Goal: Task Accomplishment & Management: Manage account settings

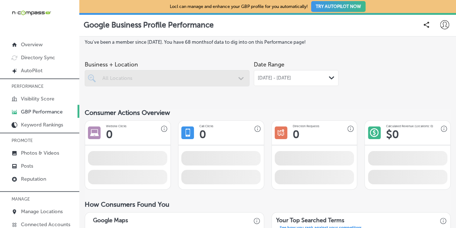
click at [441, 23] on icon at bounding box center [445, 24] width 9 height 9
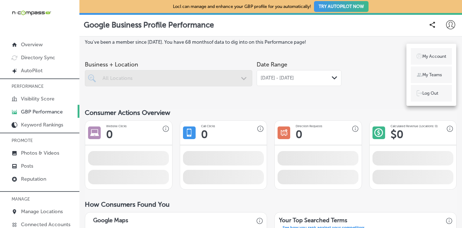
click at [374, 67] on div at bounding box center [231, 114] width 462 height 228
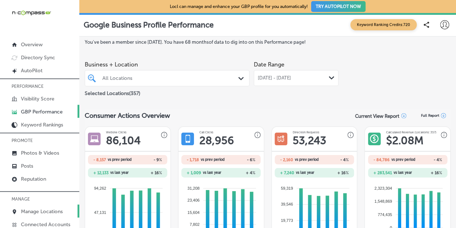
click at [51, 210] on p "Manage Locations" at bounding box center [42, 211] width 42 height 6
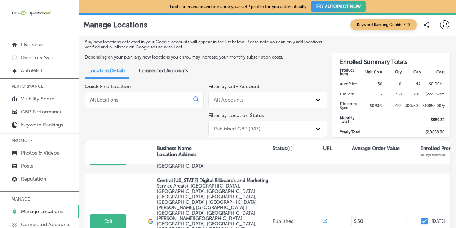
scroll to position [36, 0]
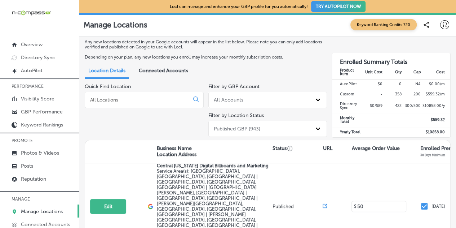
click at [119, 98] on input at bounding box center [138, 99] width 98 height 6
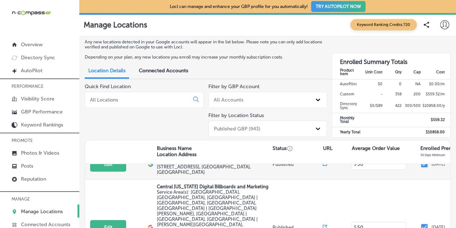
scroll to position [0, 0]
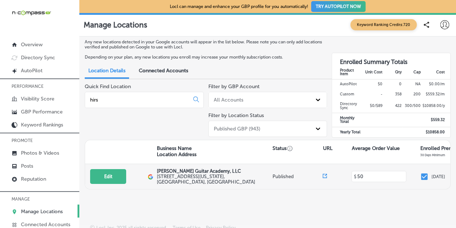
type input "hirs"
click at [195, 177] on label "[STREET_ADDRESS][US_STATE]" at bounding box center [214, 179] width 114 height 11
click at [197, 177] on label "[STREET_ADDRESS][US_STATE]" at bounding box center [214, 179] width 114 height 11
click at [177, 171] on p "[PERSON_NAME] Guitar Academy, LLC" at bounding box center [214, 170] width 114 height 5
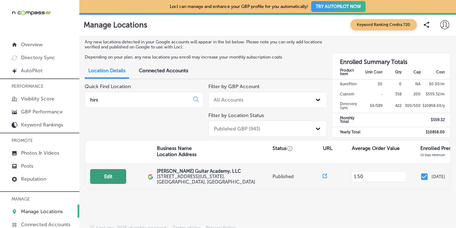
click at [110, 175] on button "Edit" at bounding box center [108, 176] width 36 height 15
select select "US"
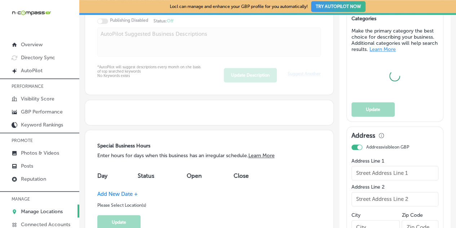
type input "[PERSON_NAME] Guitar Academy, LLC"
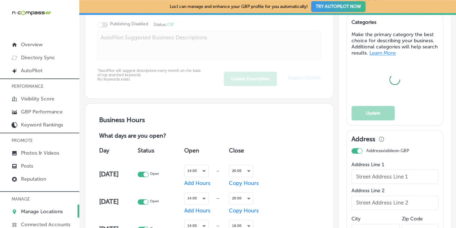
type input "[STREET_ADDRESS][US_STATE]"
type input "Suite 200"
type input "[GEOGRAPHIC_DATA]"
type input "71111"
type input "US"
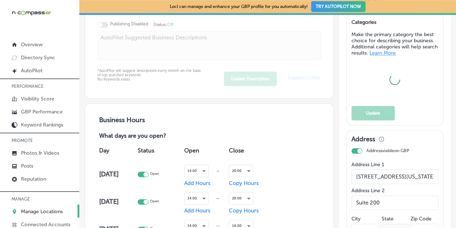
type input "[URL][DOMAIN_NAME]"
checkbox input "true"
type textarea "Unlock your musical potential with engaging, fun-focused guitar lessons designe…"
type input "[PHONE_NUMBER]"
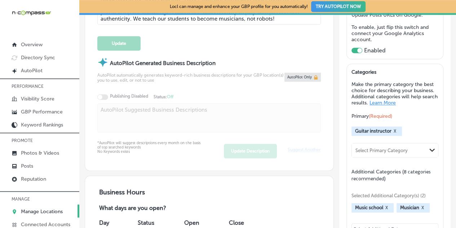
scroll to position [311, 0]
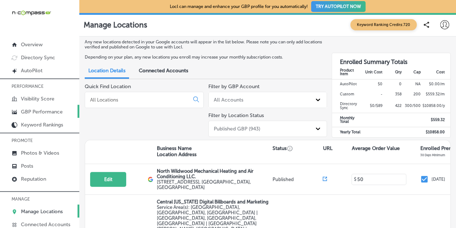
click at [41, 114] on p "GBP Performance" at bounding box center [42, 112] width 42 height 6
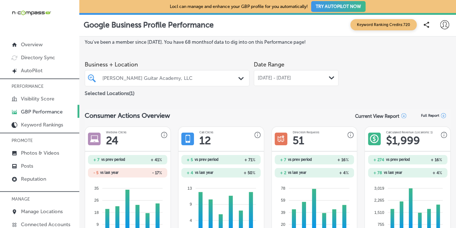
click at [187, 76] on div "[PERSON_NAME] Guitar Academy, LLC" at bounding box center [170, 78] width 137 height 6
click at [291, 78] on span "[DATE] - [DATE]" at bounding box center [274, 78] width 33 height 6
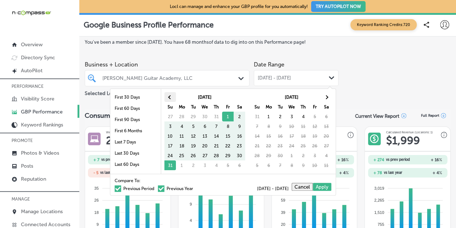
click at [172, 96] on span at bounding box center [170, 97] width 4 height 4
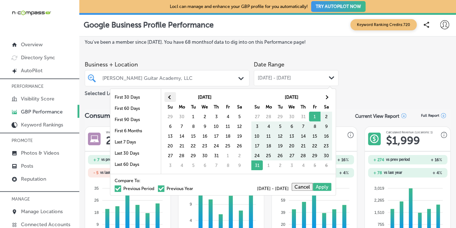
click at [172, 96] on span at bounding box center [170, 97] width 4 height 4
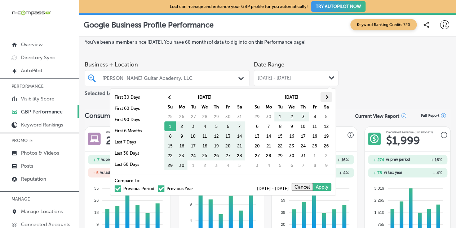
click at [326, 96] on span at bounding box center [327, 97] width 4 height 4
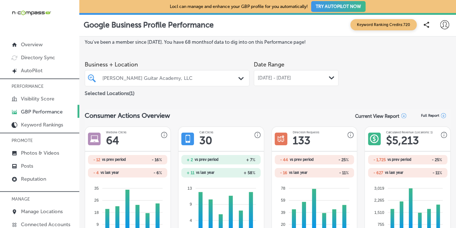
drag, startPoint x: 216, startPoint y: 79, endPoint x: 265, endPoint y: 78, distance: 48.3
click at [216, 79] on div "[PERSON_NAME] Guitar Academy, LLC" at bounding box center [170, 78] width 137 height 6
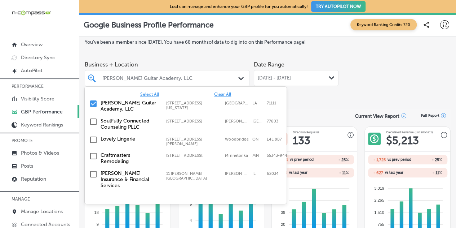
click at [265, 78] on span "[DATE] - [DATE]" at bounding box center [274, 78] width 33 height 6
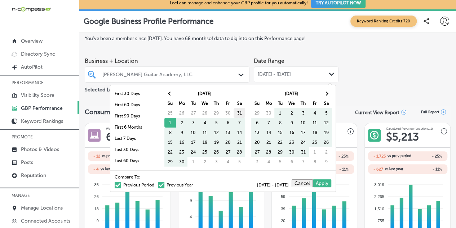
scroll to position [5, 0]
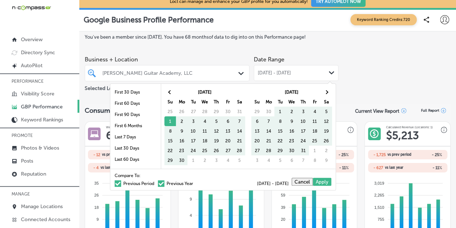
click at [115, 181] on span at bounding box center [118, 183] width 6 height 6
click at [156, 182] on input "Previous Period" at bounding box center [156, 182] width 0 height 0
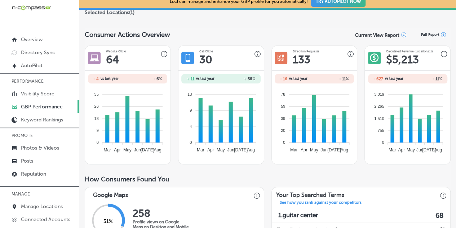
scroll to position [0, 0]
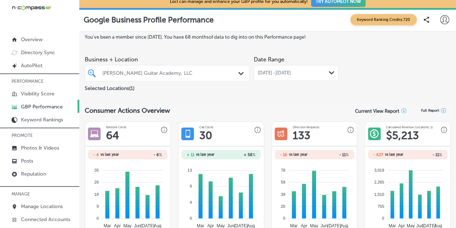
click at [273, 73] on span "[DATE] - [DATE]" at bounding box center [274, 73] width 33 height 6
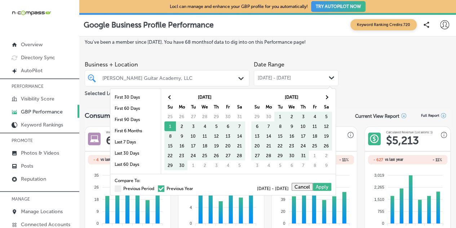
click at [157, 182] on div "Compare To: Previous Period Previous Year" at bounding box center [154, 184] width 79 height 12
click at [158, 186] on span at bounding box center [161, 188] width 6 height 6
click at [195, 187] on input "Previous Year" at bounding box center [195, 187] width 0 height 0
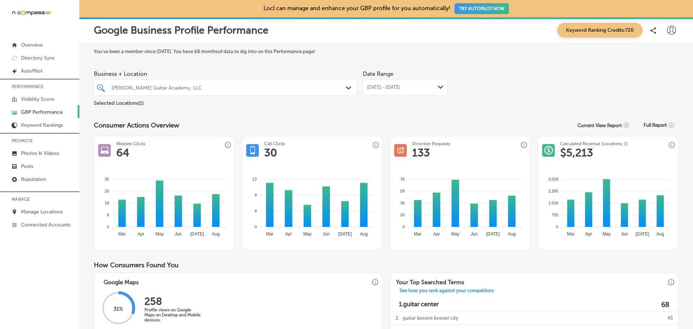
click at [202, 84] on div at bounding box center [214, 88] width 206 height 10
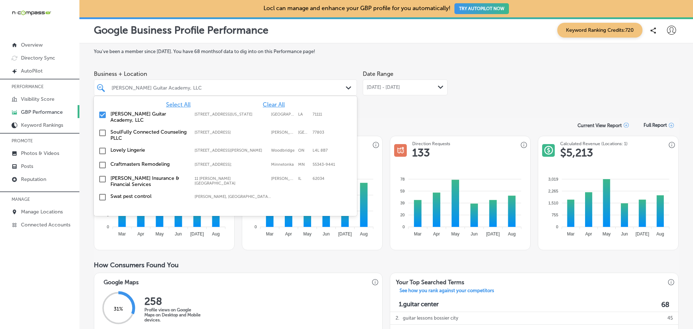
click at [196, 88] on div "[PERSON_NAME] Guitar Academy, LLC" at bounding box center [228, 87] width 235 height 6
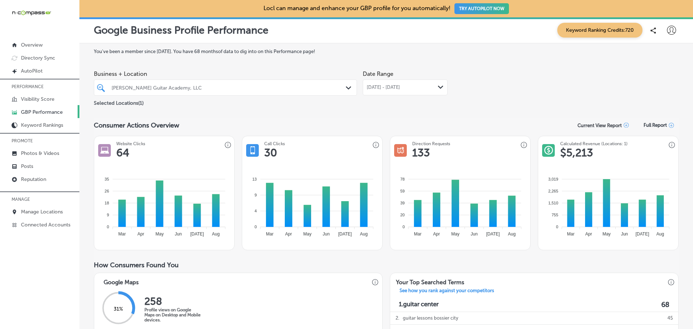
click at [191, 89] on div "[PERSON_NAME] Guitar Academy, LLC" at bounding box center [228, 87] width 235 height 6
click at [169, 81] on div "[PERSON_NAME] Guitar Academy, LLC Path Created with Sketch." at bounding box center [225, 87] width 263 height 16
click at [163, 86] on div "[PERSON_NAME] Guitar Academy, LLC" at bounding box center [228, 87] width 235 height 6
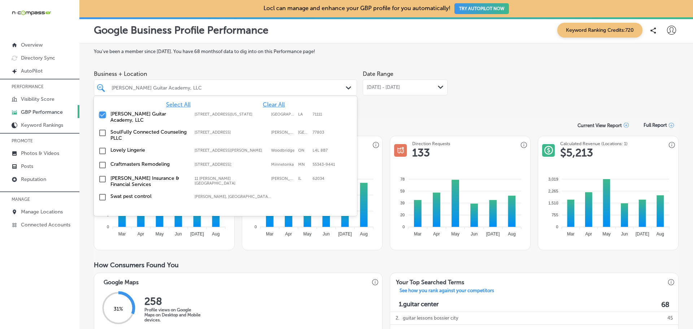
click at [103, 114] on input "checkbox" at bounding box center [102, 114] width 9 height 9
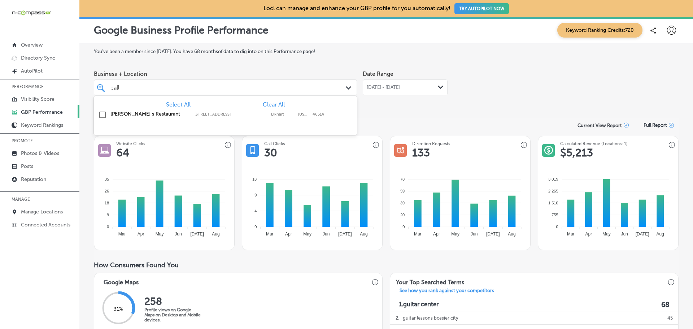
scroll to position [0, 1]
click at [131, 113] on label "[PERSON_NAME] s Restaurant" at bounding box center [148, 114] width 77 height 6
type input "call"
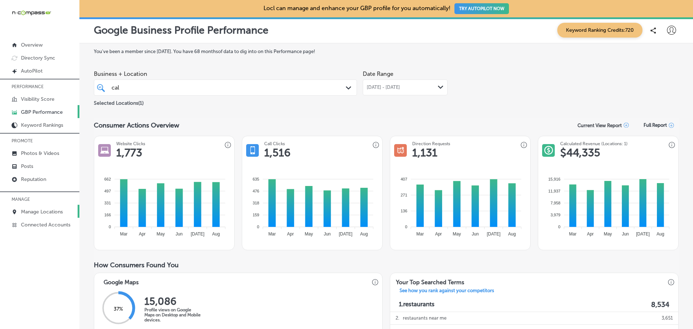
click at [35, 208] on link "Manage Locations" at bounding box center [39, 211] width 79 height 13
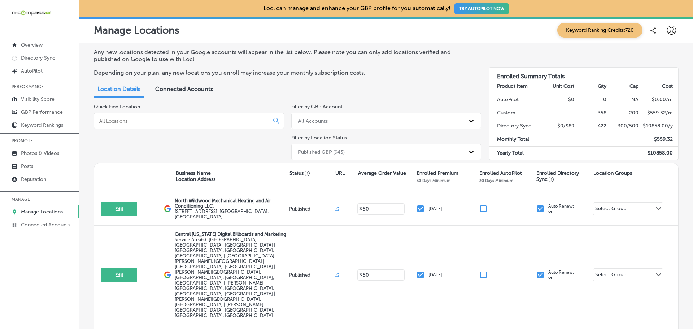
click at [154, 121] on input at bounding box center [182, 121] width 169 height 6
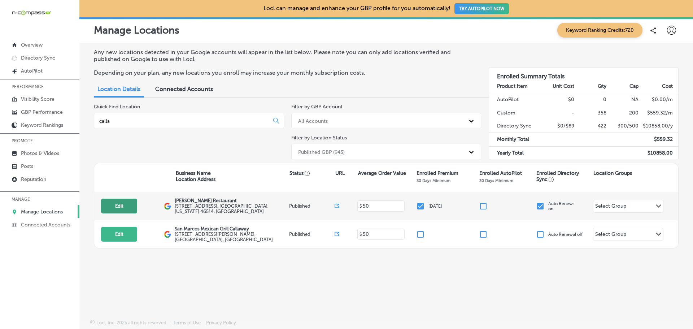
type input "calla"
click at [115, 200] on button "Edit" at bounding box center [119, 205] width 36 height 15
select select "US"
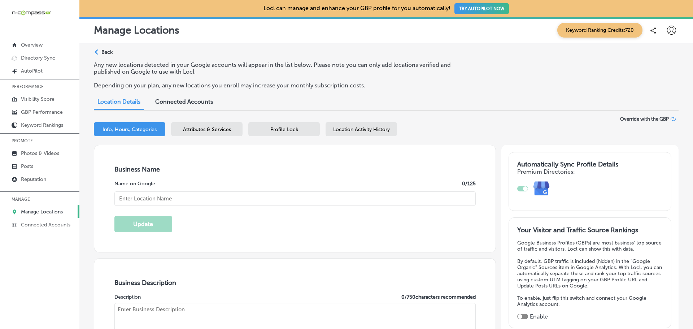
type textarea "[PERSON_NAME] Restaurant has been a staple in the [GEOGRAPHIC_DATA] area for ov…"
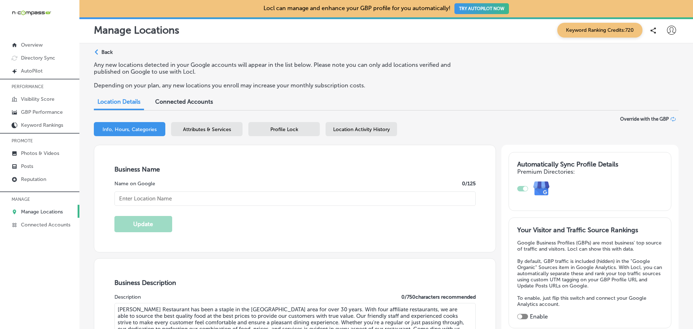
type input "[STREET_ADDRESS]"
type input "Elkhart"
type input "46514"
type input "US"
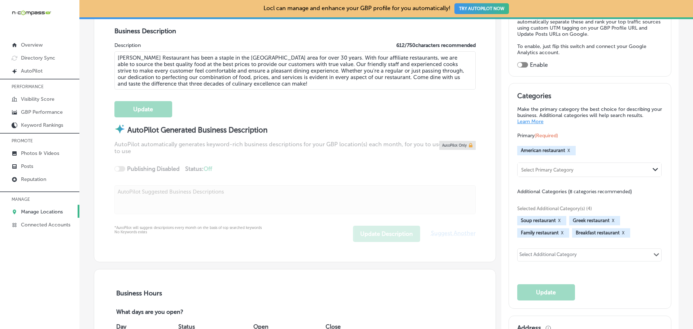
checkbox input "true"
type input "[URL][DOMAIN_NAME]"
type input "[PERSON_NAME] Restaurant"
type input "[PHONE_NUMBER]"
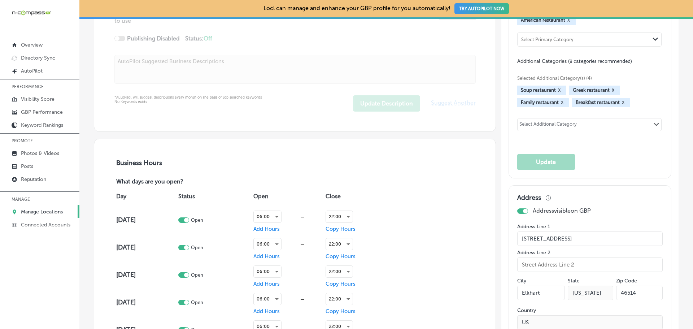
scroll to position [361, 0]
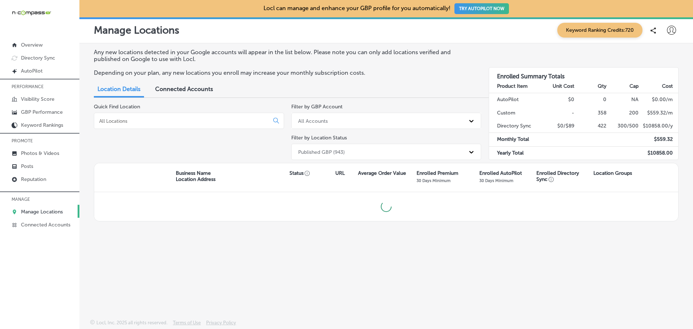
click at [152, 119] on input at bounding box center [182, 121] width 169 height 6
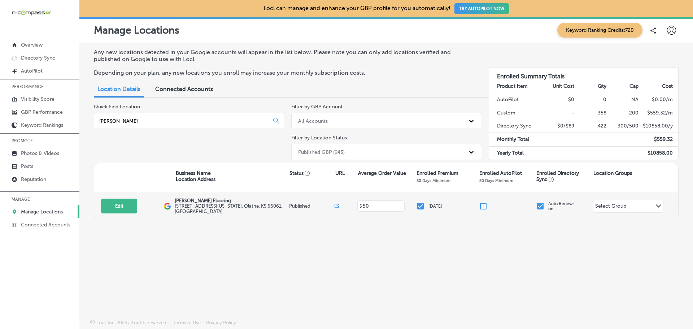
type input "[PERSON_NAME]"
click at [195, 203] on p "[PERSON_NAME] Flooring" at bounding box center [231, 200] width 113 height 5
click at [122, 206] on button "Edit" at bounding box center [119, 205] width 36 height 15
select select "US"
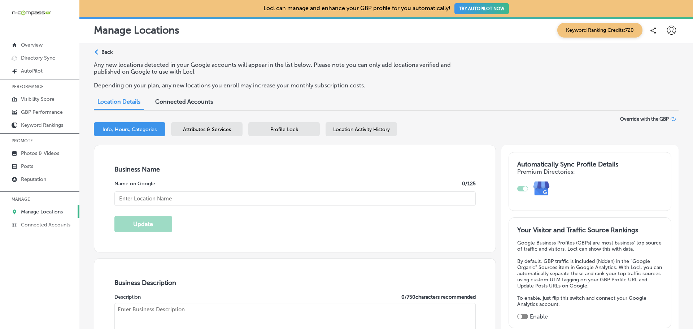
checkbox input "true"
type input "[PERSON_NAME] Flooring"
type input "[STREET_ADDRESS][US_STATE]"
type input "Olathe"
type input "66061"
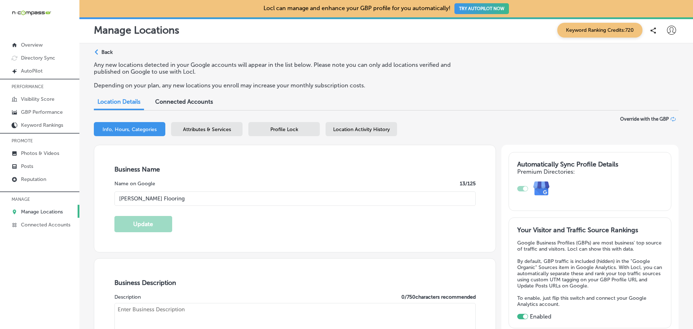
type input "US"
type input "[URL][DOMAIN_NAME]"
type textarea "[PERSON_NAME] Flooring LLC, located in [GEOGRAPHIC_DATA], [GEOGRAPHIC_DATA], is…"
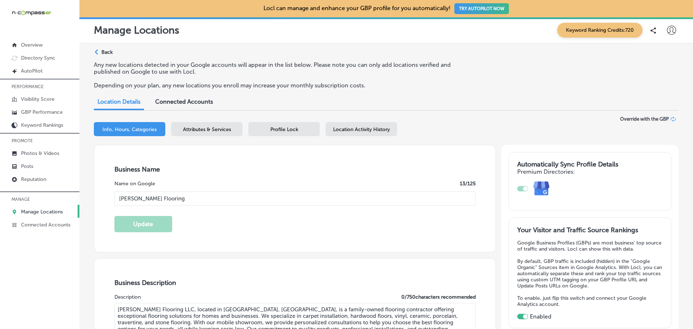
type input "[PHONE_NUMBER]"
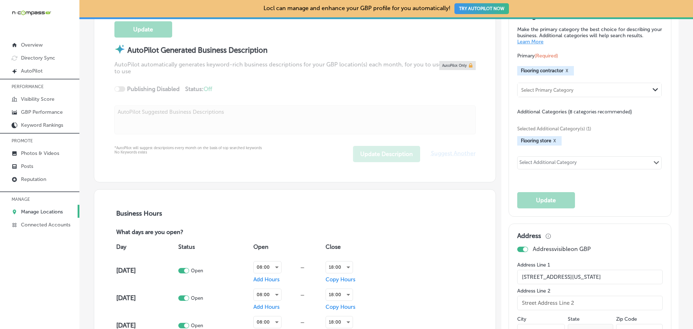
scroll to position [289, 0]
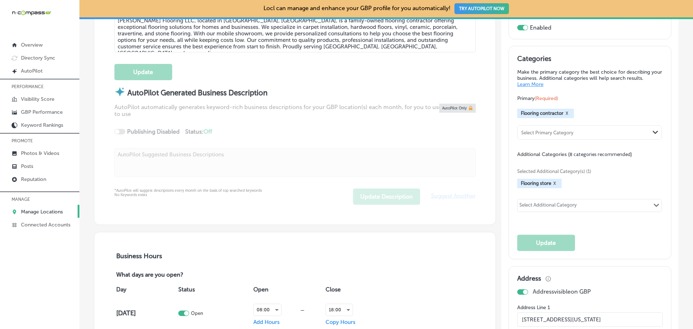
click at [39, 213] on p "Manage Locations" at bounding box center [42, 212] width 42 height 6
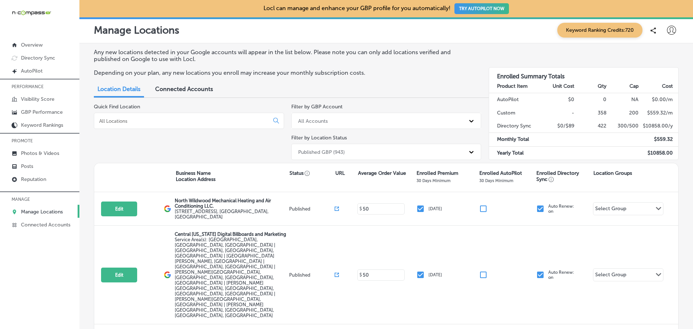
click at [213, 123] on input at bounding box center [182, 121] width 169 height 6
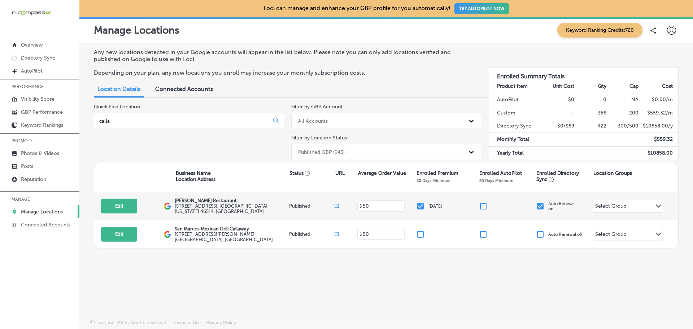
type input "calla"
click at [218, 203] on p "[PERSON_NAME] Restaurant" at bounding box center [231, 200] width 113 height 5
click at [105, 202] on button "Edit" at bounding box center [119, 205] width 36 height 15
select select "US"
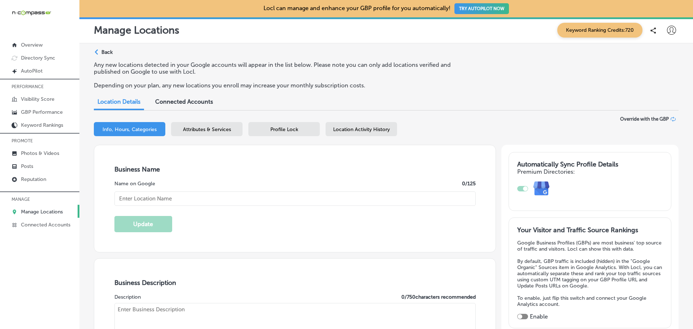
type input "[PERSON_NAME] Restaurant"
type input "[STREET_ADDRESS]"
type input "Elkhart"
type input "46514"
type input "US"
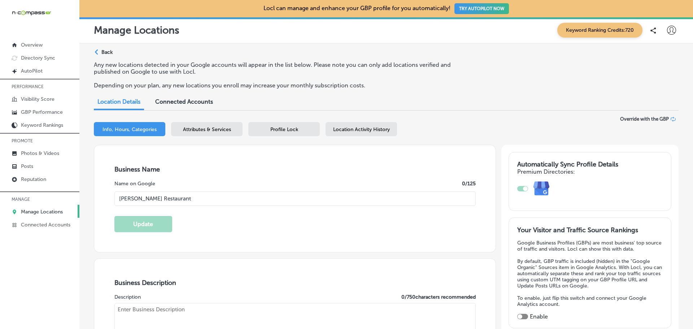
type input "[URL][DOMAIN_NAME]"
checkbox input "true"
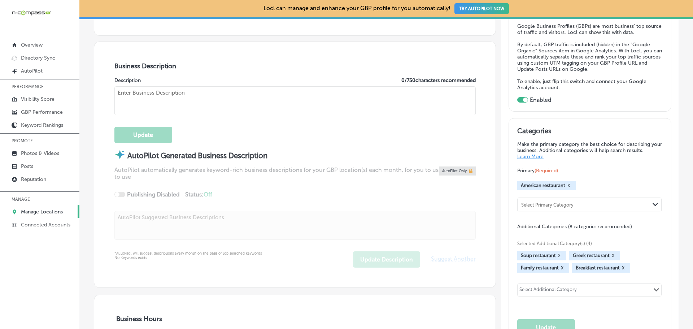
type textarea "[PERSON_NAME] Restaurant has been a staple in the [GEOGRAPHIC_DATA] area for ov…"
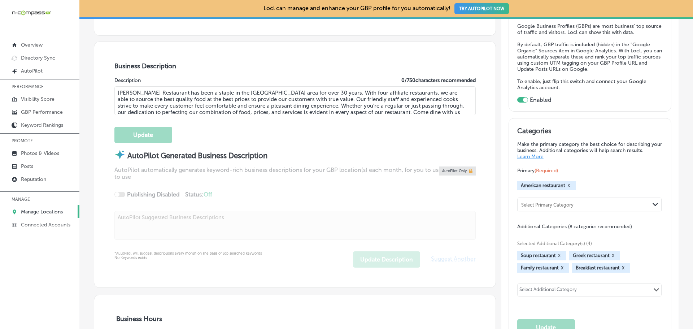
type input "[PHONE_NUMBER]"
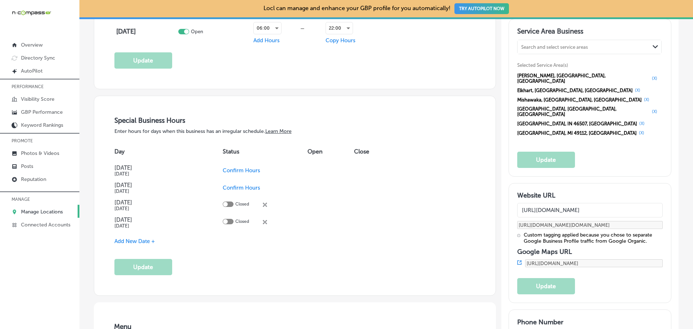
scroll to position [722, 0]
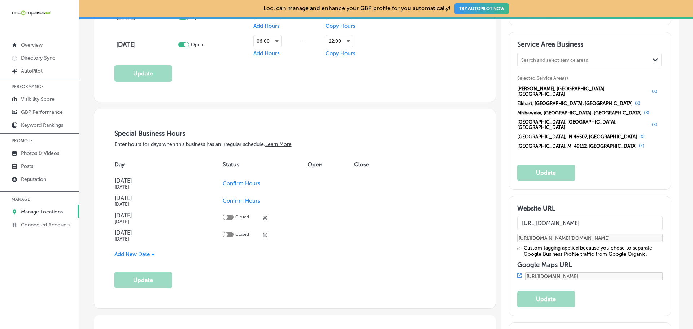
click at [44, 211] on p "Manage Locations" at bounding box center [42, 212] width 42 height 6
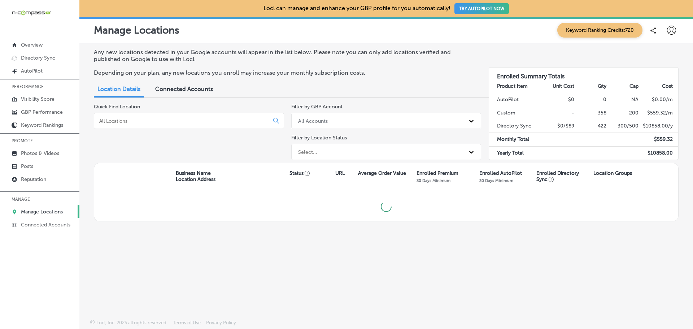
click at [138, 122] on input at bounding box center [182, 121] width 169 height 6
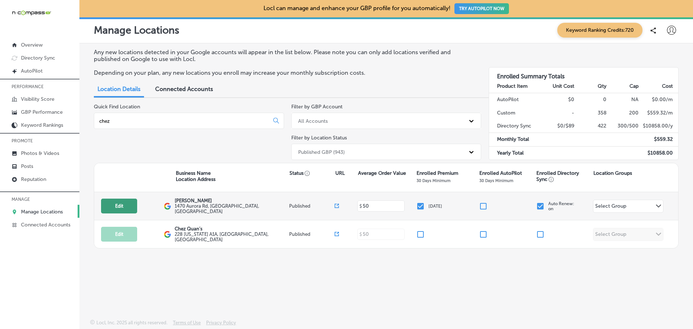
type input "chez"
click at [122, 205] on button "Edit" at bounding box center [119, 205] width 36 height 15
select select "US"
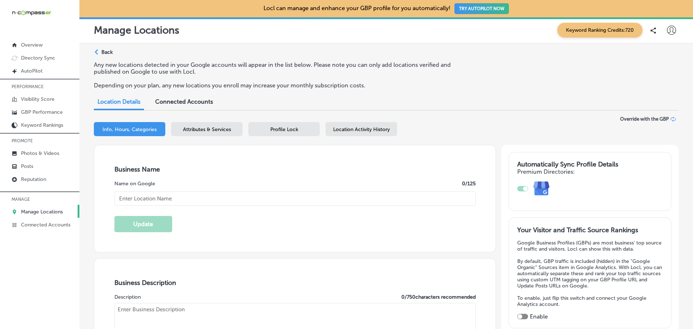
checkbox input "true"
type input "[PERSON_NAME]"
type input "1470 Aurora Rd"
type input "[GEOGRAPHIC_DATA]"
type input "32935"
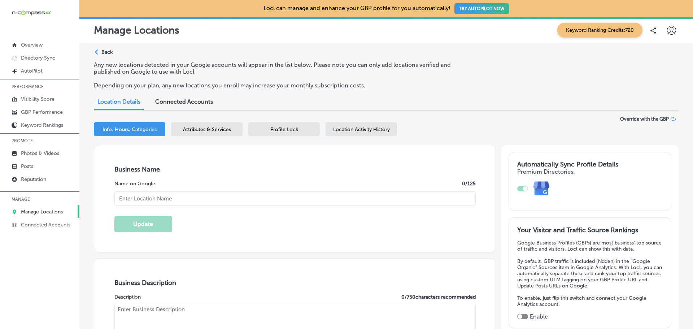
type input "US"
type input "[URL][DOMAIN_NAME]"
type textarea "Chez Quan’s is a local family-owned restaurant in [GEOGRAPHIC_DATA] [GEOGRAPHIC…"
type input "[PHONE_NUMBER]"
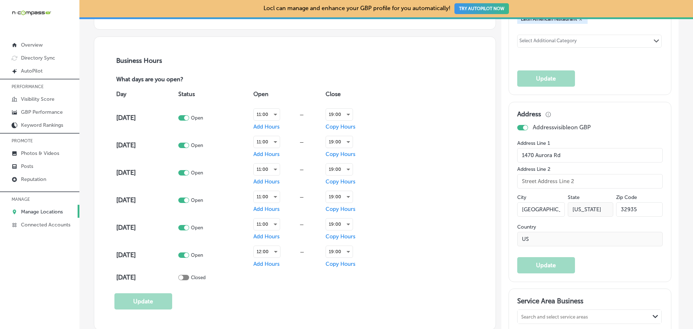
scroll to position [469, 0]
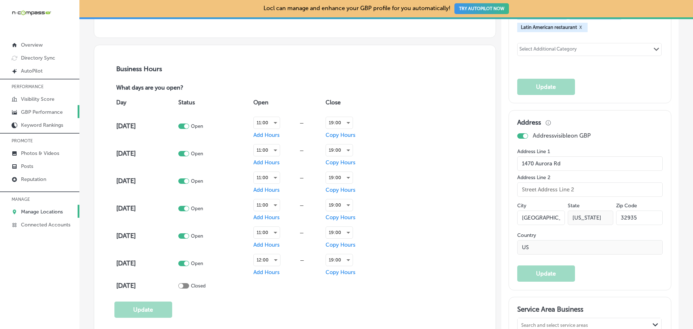
click at [40, 111] on p "GBP Performance" at bounding box center [42, 112] width 42 height 6
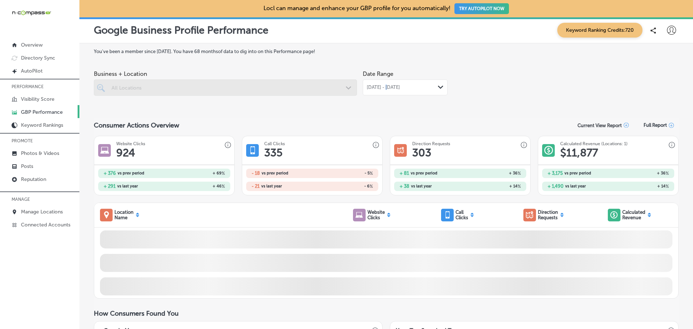
click at [386, 87] on span "[DATE] - [DATE]" at bounding box center [383, 87] width 33 height 6
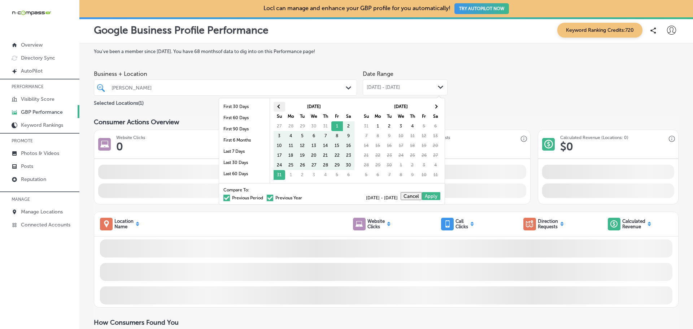
click at [276, 106] on th at bounding box center [279, 107] width 12 height 10
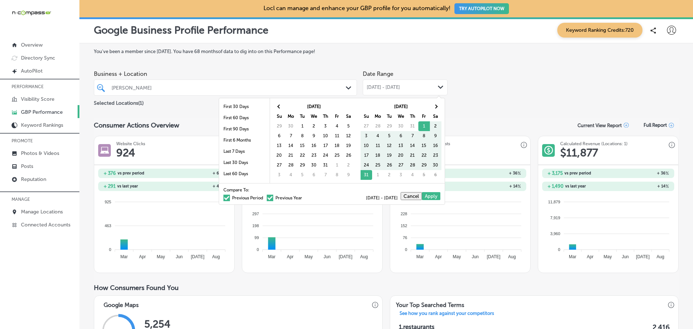
click at [276, 106] on th at bounding box center [279, 107] width 12 height 10
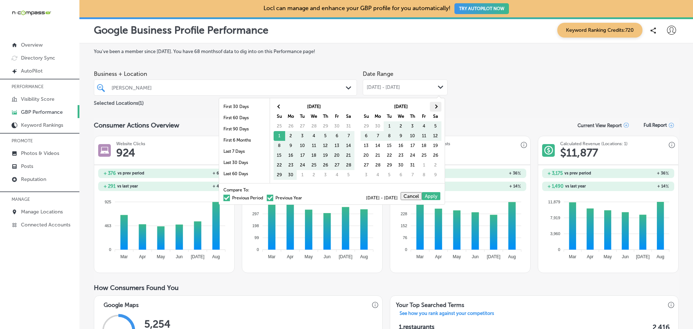
click at [430, 105] on th at bounding box center [436, 107] width 12 height 10
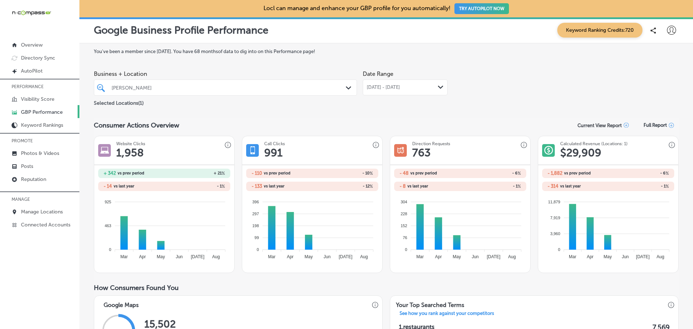
click at [278, 83] on div at bounding box center [214, 88] width 206 height 10
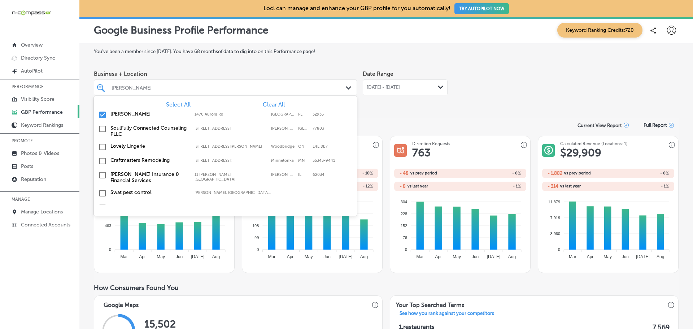
click at [253, 88] on div "[PERSON_NAME]" at bounding box center [228, 87] width 235 height 6
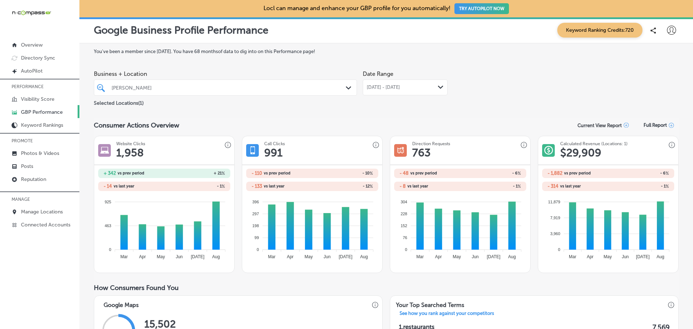
click at [253, 88] on div "[PERSON_NAME]" at bounding box center [228, 87] width 235 height 6
click at [447, 123] on div "Consumer Actions Overview Current View Report Full Report" at bounding box center [386, 125] width 584 height 14
click at [381, 92] on div "[DATE] - [DATE] Path Created with Sketch." at bounding box center [405, 87] width 85 height 16
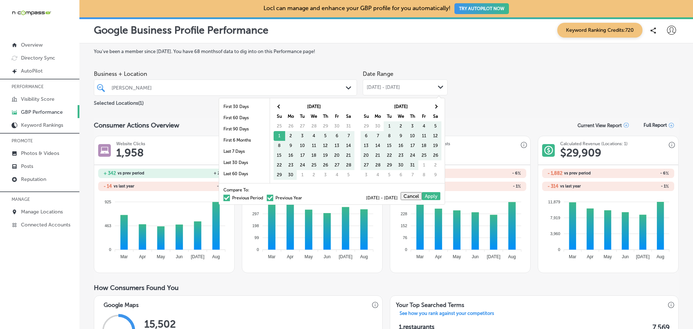
click at [223, 199] on span at bounding box center [226, 197] width 6 height 6
click at [264, 197] on input "Previous Period" at bounding box center [264, 197] width 0 height 0
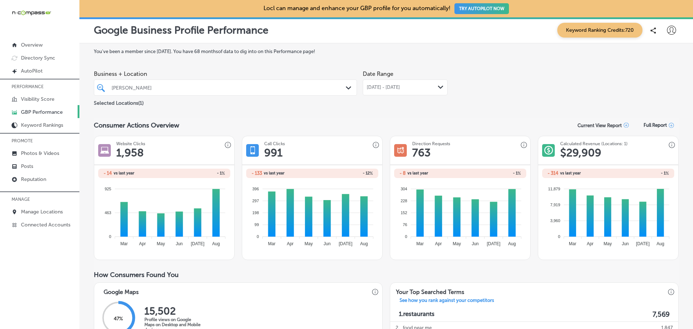
click at [400, 89] on span "[DATE] - [DATE]" at bounding box center [383, 87] width 33 height 6
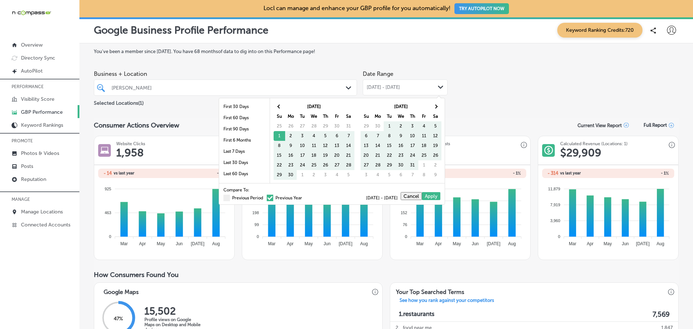
click at [260, 200] on div "Compare To: Previous Period Previous Year [DATE] - [DATE] Cancel Apply" at bounding box center [331, 193] width 225 height 21
click at [267, 198] on span at bounding box center [270, 197] width 6 height 6
click at [303, 197] on input "Previous Year" at bounding box center [303, 197] width 0 height 0
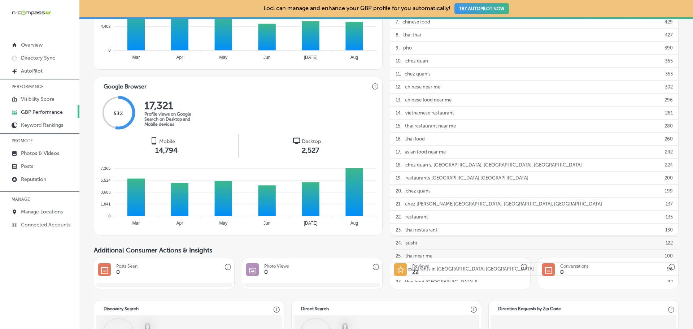
scroll to position [36, 0]
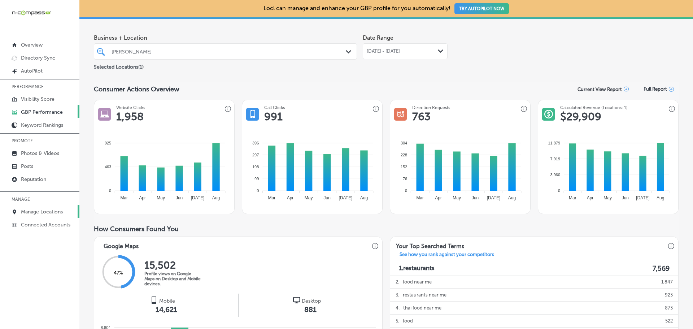
click at [46, 210] on p "Manage Locations" at bounding box center [42, 212] width 42 height 6
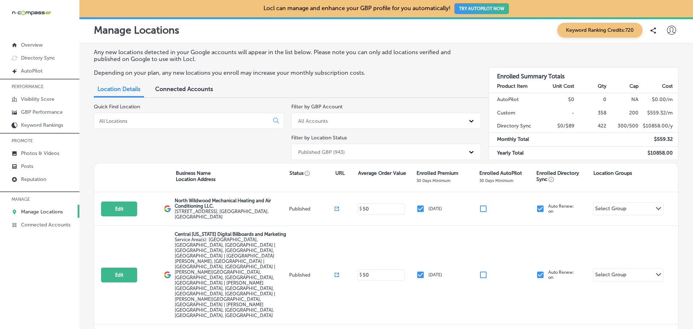
click at [145, 122] on input at bounding box center [182, 121] width 169 height 6
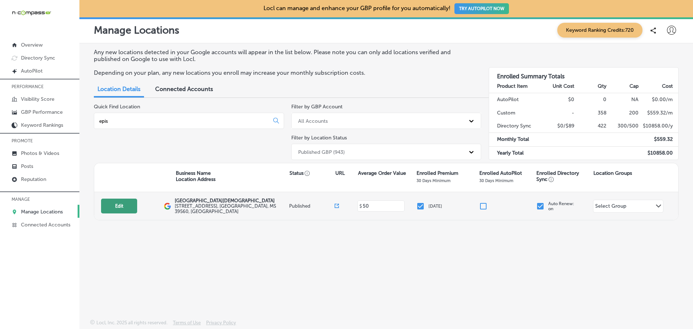
type input "epis"
click at [118, 206] on button "Edit" at bounding box center [119, 205] width 36 height 15
select select "US"
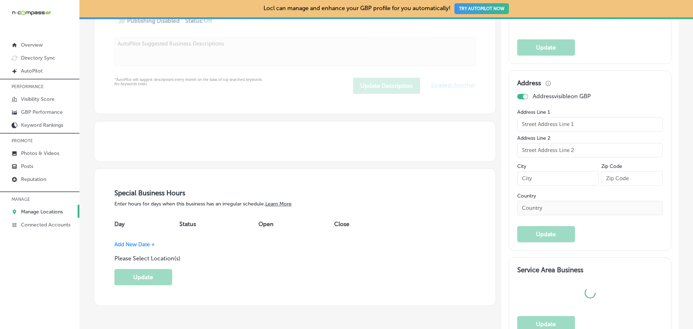
checkbox input "true"
type textarea "Coast [DEMOGRAPHIC_DATA] School in [GEOGRAPHIC_DATA], [US_STATE], is a premier …"
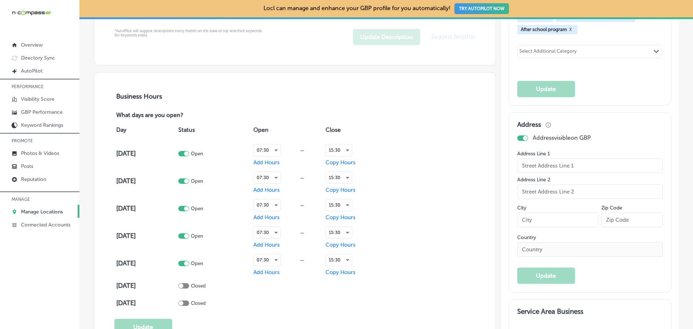
type input "[STREET_ADDRESS]"
type input "[GEOGRAPHIC_DATA]"
type input "39560"
type input "US"
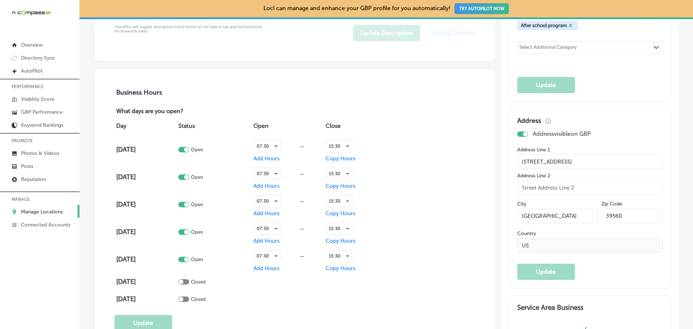
type input "[URL][DOMAIN_NAME]"
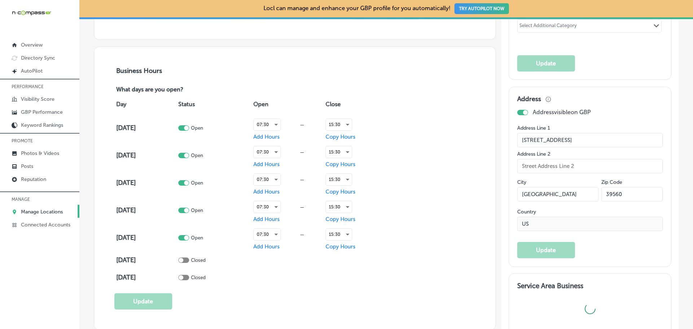
type input "[GEOGRAPHIC_DATA][DEMOGRAPHIC_DATA]"
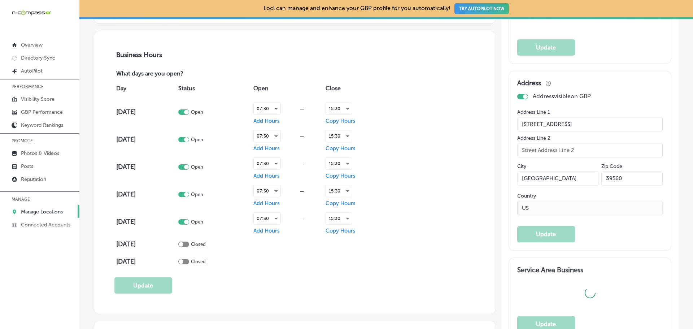
type input "[PHONE_NUMBER]"
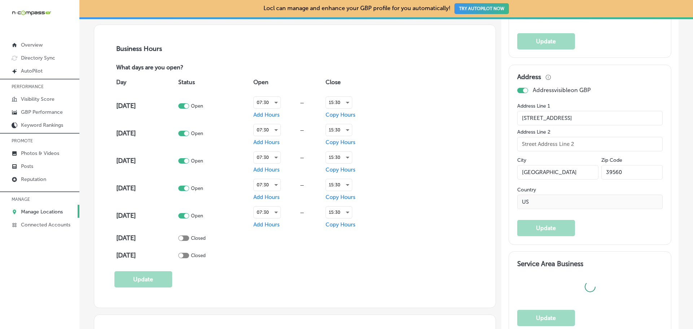
select select "US"
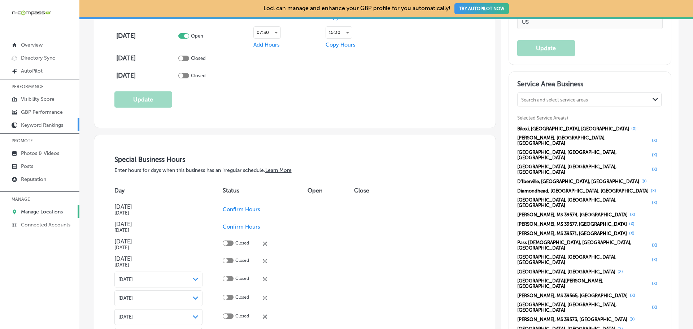
scroll to position [665, 0]
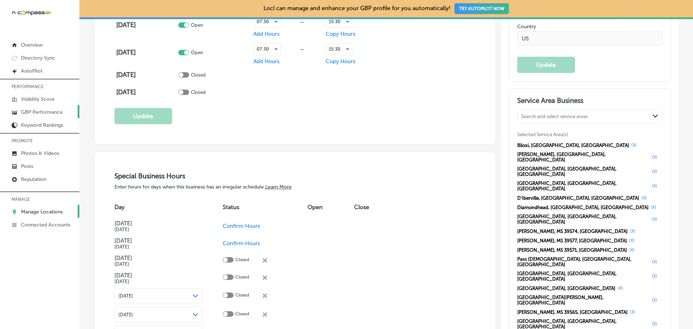
click at [39, 113] on p "GBP Performance" at bounding box center [42, 112] width 42 height 6
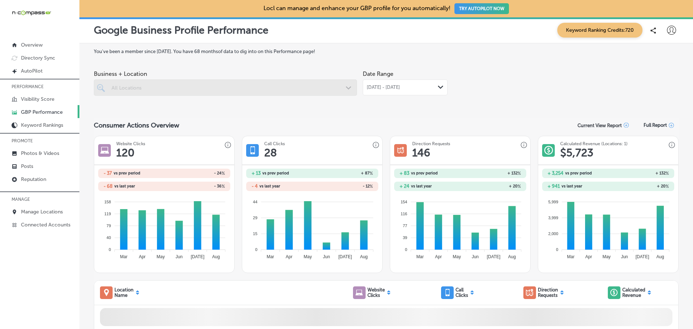
click at [318, 95] on div at bounding box center [225, 87] width 263 height 16
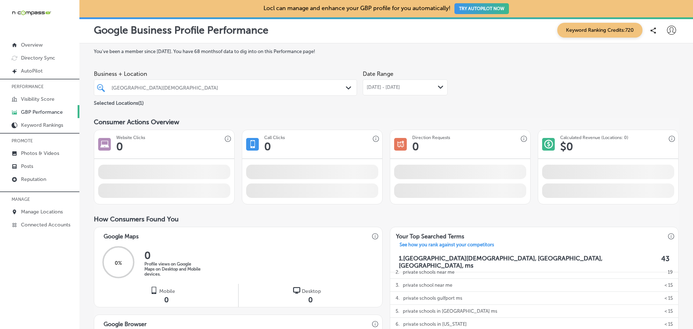
click at [396, 88] on span "[DATE] - [DATE]" at bounding box center [383, 87] width 33 height 6
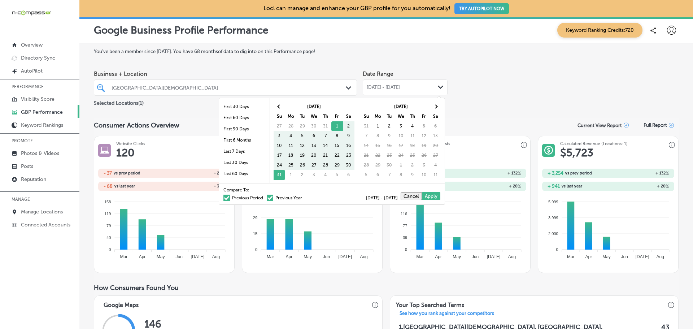
click at [270, 90] on div "[GEOGRAPHIC_DATA][DEMOGRAPHIC_DATA]" at bounding box center [228, 87] width 235 height 6
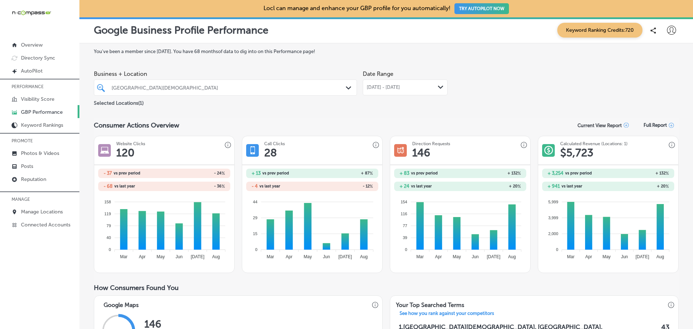
click at [410, 84] on div "[DATE] - [DATE] Path Created with Sketch." at bounding box center [405, 87] width 85 height 16
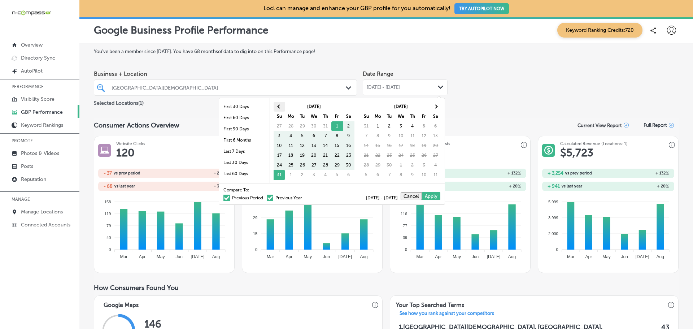
click at [280, 105] on span at bounding box center [279, 106] width 4 height 4
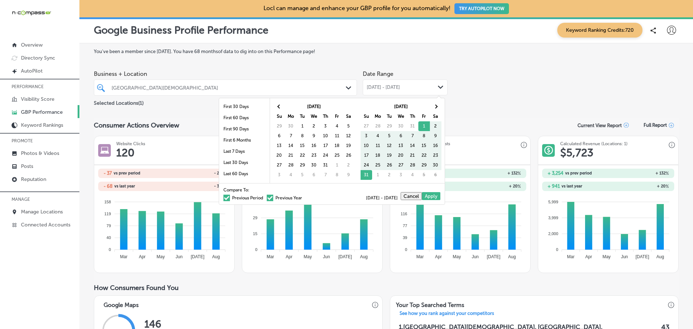
click at [280, 105] on span at bounding box center [279, 106] width 4 height 4
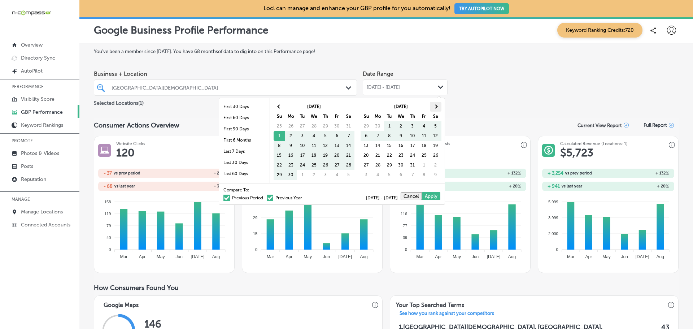
click at [434, 108] on th at bounding box center [436, 107] width 12 height 10
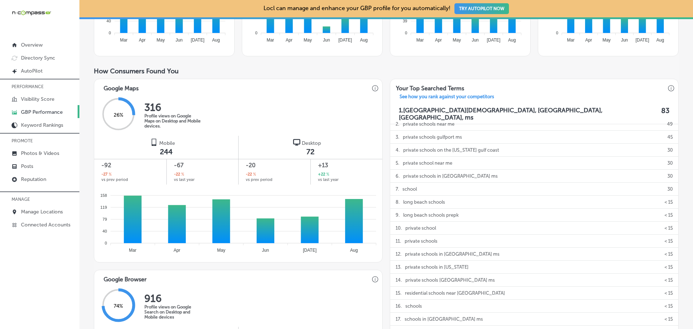
scroll to position [36, 0]
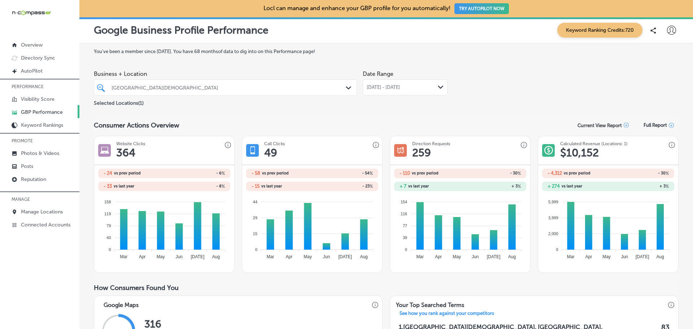
click at [380, 91] on div "[DATE] - [DATE] Path Created with Sketch." at bounding box center [405, 87] width 85 height 16
click at [499, 98] on div "Business + Location Coast Episcopal School Path Created with Sketch. Selected L…" at bounding box center [386, 87] width 584 height 40
click at [397, 82] on div "[DATE] - [DATE] Path Created with Sketch." at bounding box center [405, 87] width 85 height 16
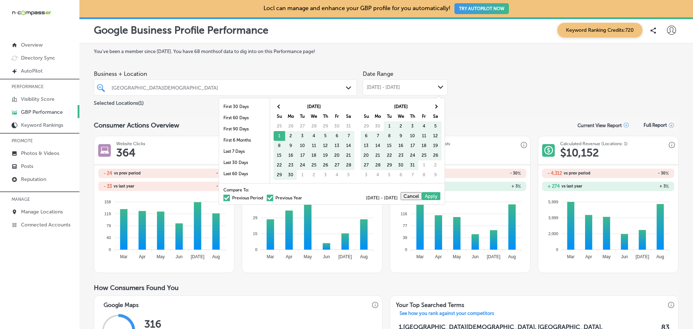
click at [267, 199] on span at bounding box center [270, 197] width 6 height 6
click at [303, 197] on input "Previous Year" at bounding box center [303, 197] width 0 height 0
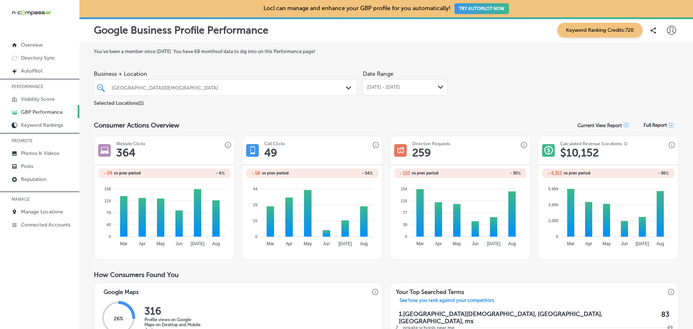
click at [379, 95] on div "[DATE] - [DATE] Path Created with Sketch." at bounding box center [405, 87] width 85 height 16
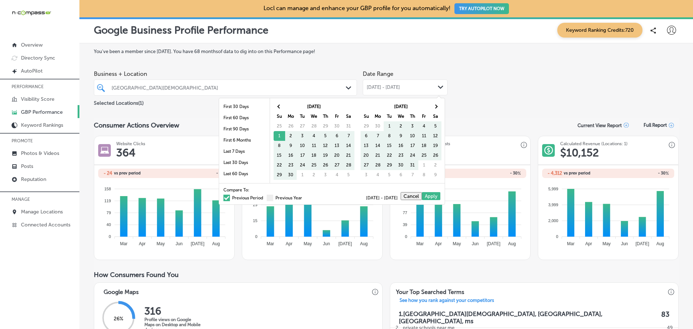
click at [224, 198] on span at bounding box center [226, 197] width 6 height 6
click at [264, 197] on input "Previous Period" at bounding box center [264, 197] width 0 height 0
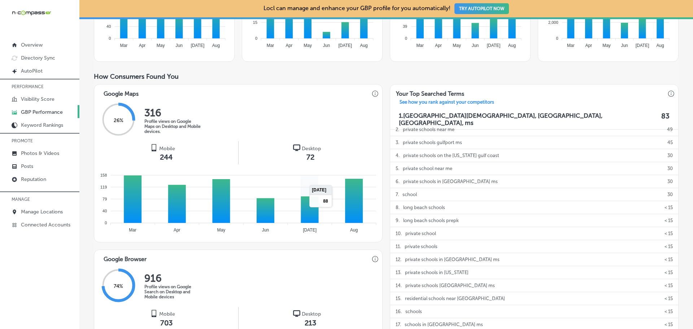
scroll to position [361, 0]
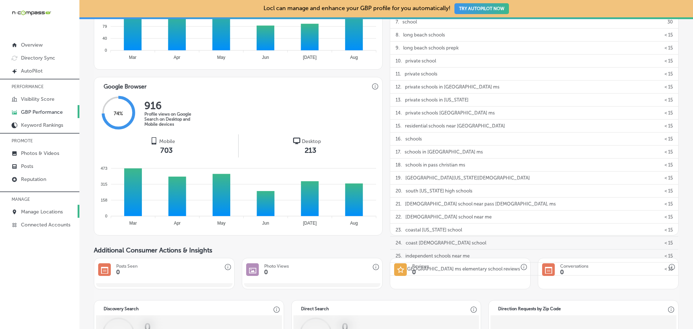
click at [42, 211] on p "Manage Locations" at bounding box center [42, 212] width 42 height 6
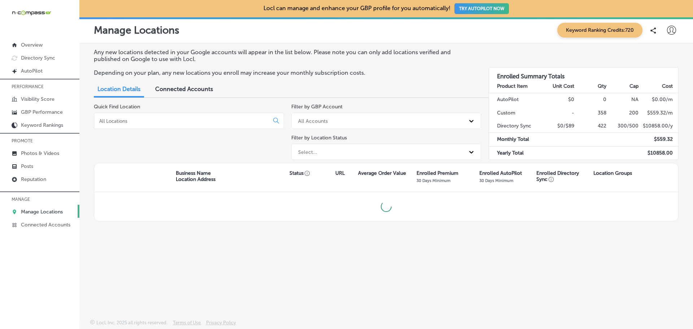
click at [140, 118] on input at bounding box center [182, 121] width 169 height 6
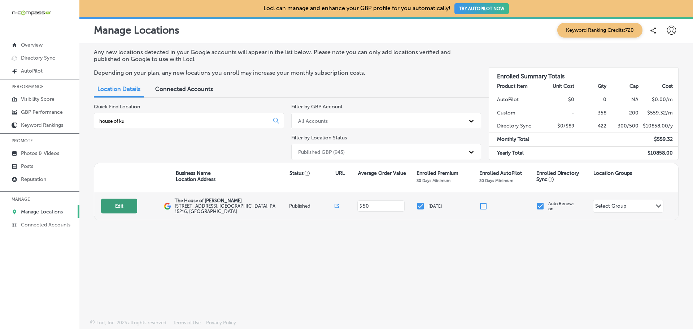
type input "house of ku"
click at [114, 205] on button "Edit" at bounding box center [119, 205] width 36 height 15
select select "US"
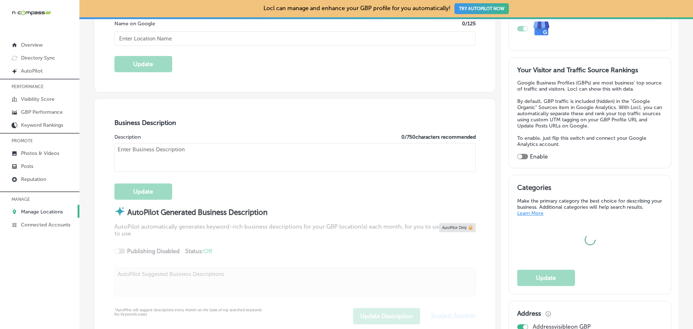
type textarea "The House of Kutz is more than a barbershop. It’s your local neighborhood spot …"
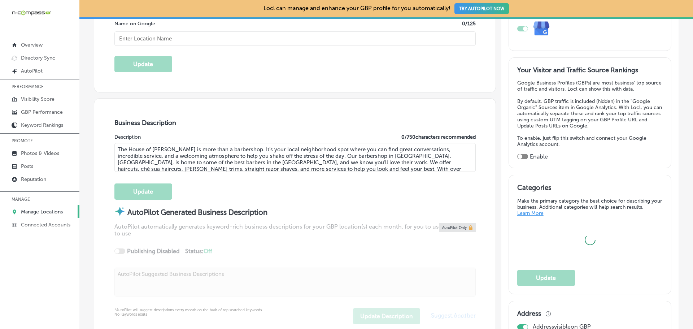
type input "[STREET_ADDRESS]"
type input "[GEOGRAPHIC_DATA]"
type input "15216"
type input "US"
type input "https://www.thehouseofkutz.online/"
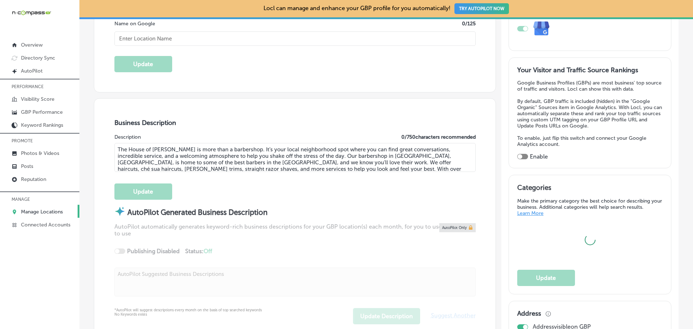
checkbox input "true"
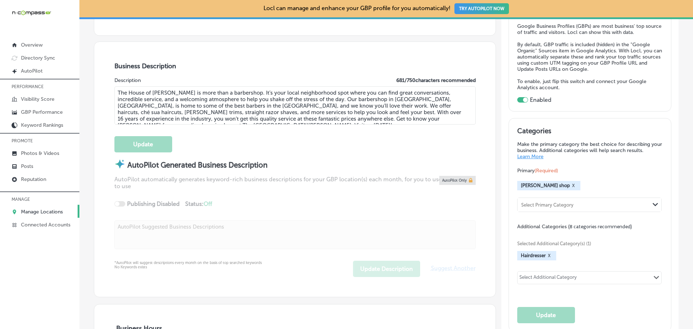
type input "The House of [PERSON_NAME]"
type input "+1 412 502 2551"
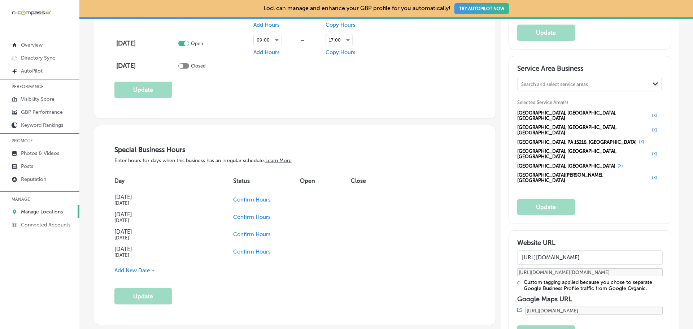
scroll to position [686, 0]
click at [51, 113] on p "GBP Performance" at bounding box center [42, 112] width 42 height 6
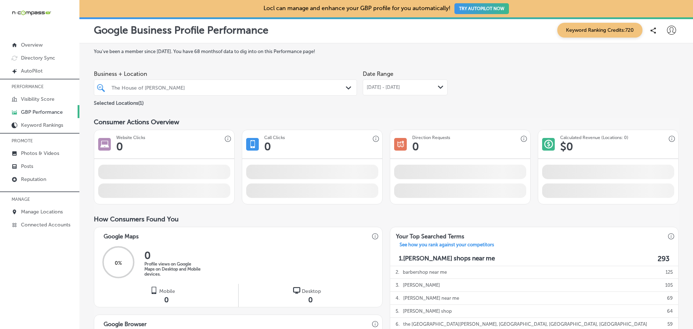
click at [400, 87] on span "[DATE] - [DATE]" at bounding box center [383, 87] width 33 height 6
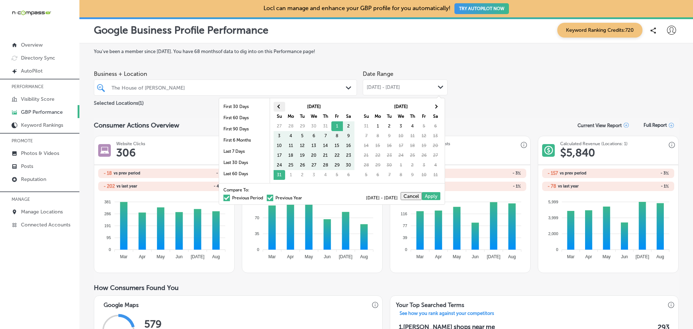
click at [276, 103] on th at bounding box center [279, 107] width 12 height 10
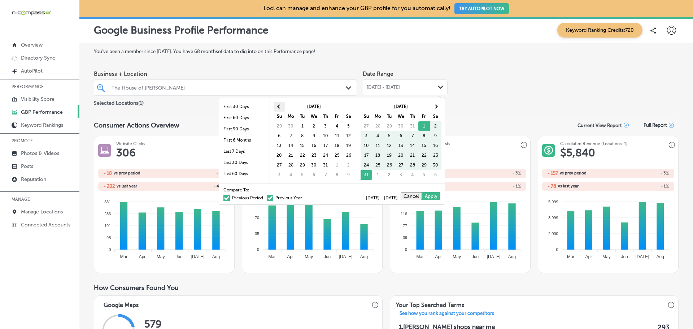
click at [280, 104] on th at bounding box center [279, 107] width 12 height 10
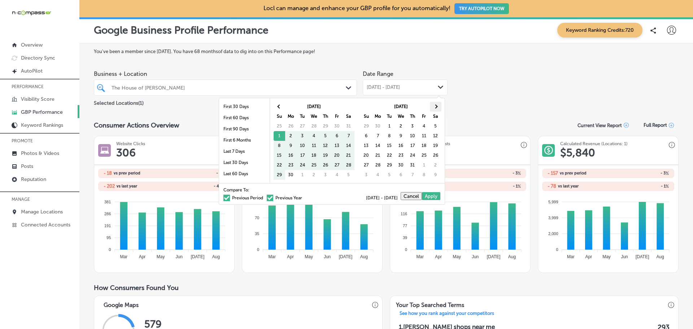
click at [438, 104] on th at bounding box center [436, 107] width 12 height 10
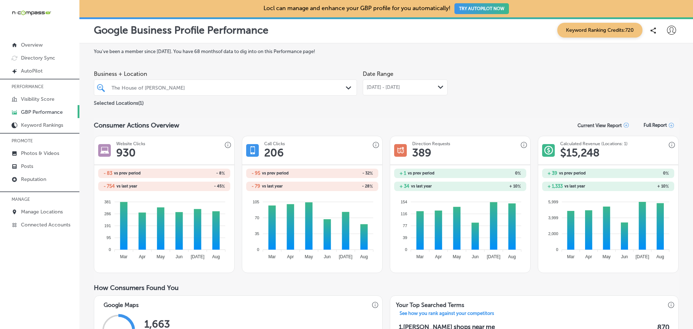
click at [393, 89] on span "[DATE] - [DATE]" at bounding box center [383, 87] width 33 height 6
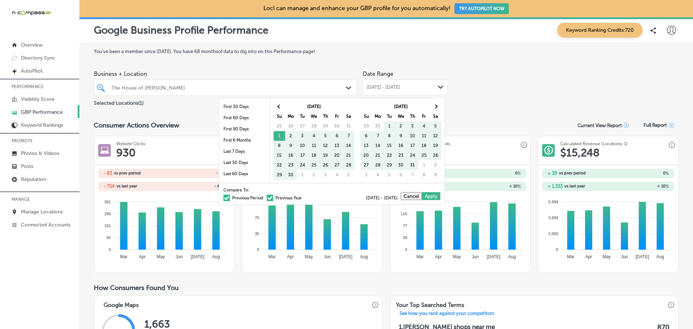
click at [223, 198] on span at bounding box center [226, 197] width 6 height 6
click at [264, 197] on input "Previous Period" at bounding box center [264, 197] width 0 height 0
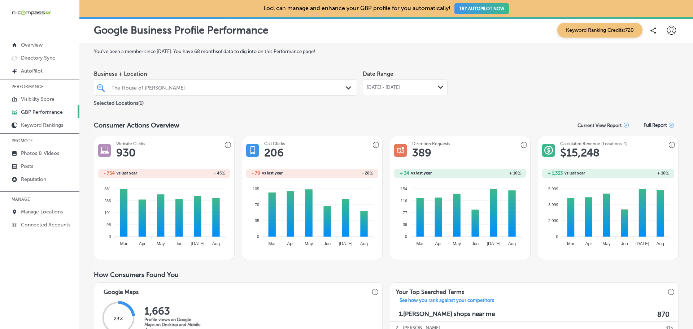
click at [382, 80] on div "[DATE] - [DATE] Path Created with Sketch." at bounding box center [405, 87] width 85 height 16
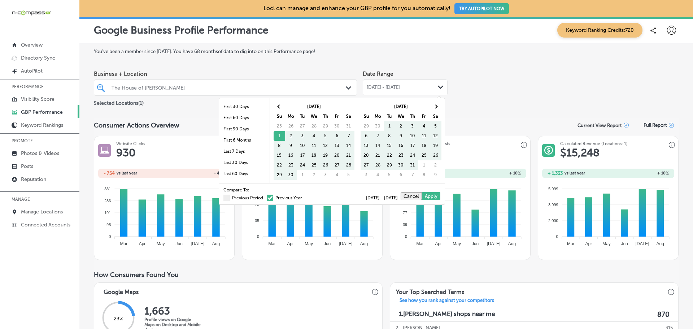
click at [267, 197] on span at bounding box center [270, 197] width 6 height 6
click at [303, 197] on input "Previous Year" at bounding box center [303, 197] width 0 height 0
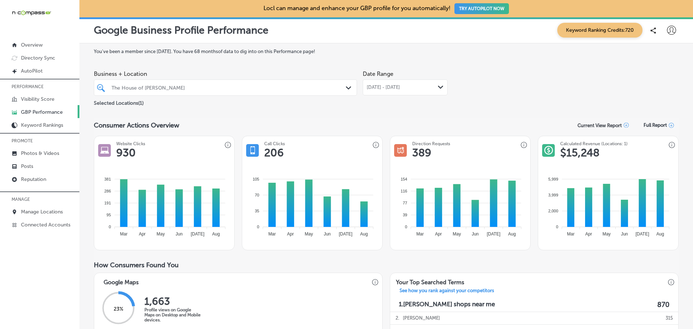
click at [194, 88] on div "The House of [PERSON_NAME]" at bounding box center [228, 87] width 235 height 6
click at [184, 86] on div "The House of [PERSON_NAME]" at bounding box center [228, 87] width 235 height 6
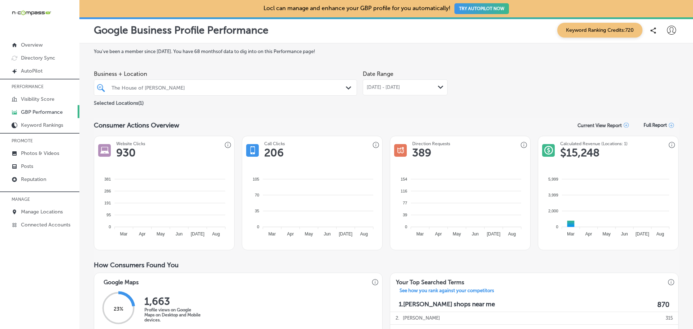
click at [280, 89] on div "The House of [PERSON_NAME]" at bounding box center [228, 87] width 235 height 6
click at [220, 90] on div "The House of [PERSON_NAME]" at bounding box center [228, 87] width 235 height 6
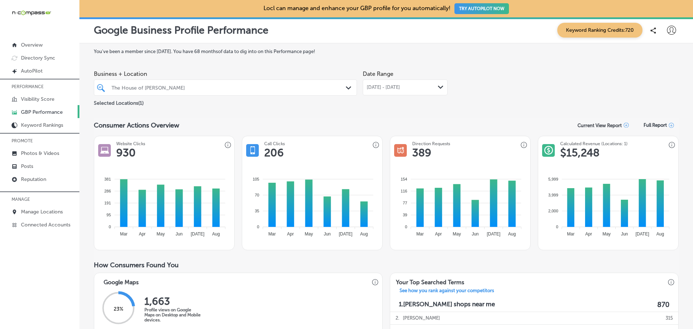
click at [155, 90] on div "The House of [PERSON_NAME]" at bounding box center [228, 87] width 235 height 6
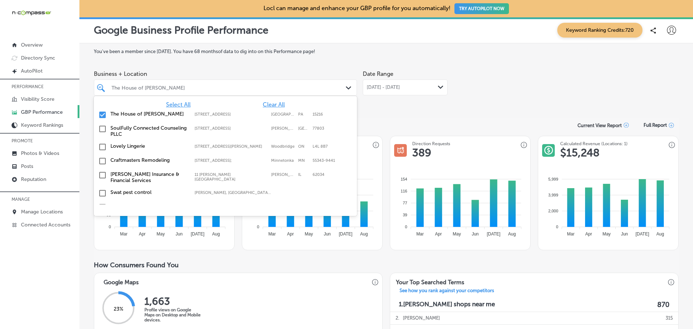
click at [102, 115] on input "checkbox" at bounding box center [102, 114] width 9 height 9
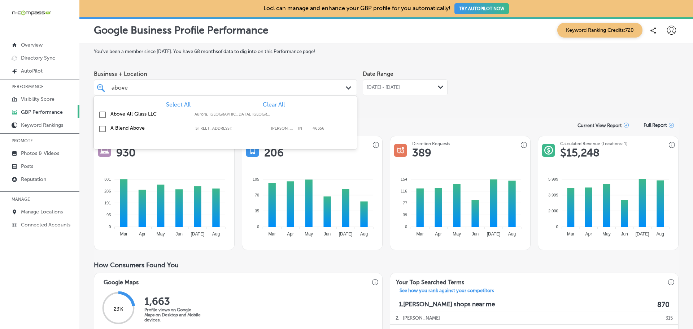
click at [103, 114] on input "checkbox" at bounding box center [102, 114] width 9 height 9
type input "above"
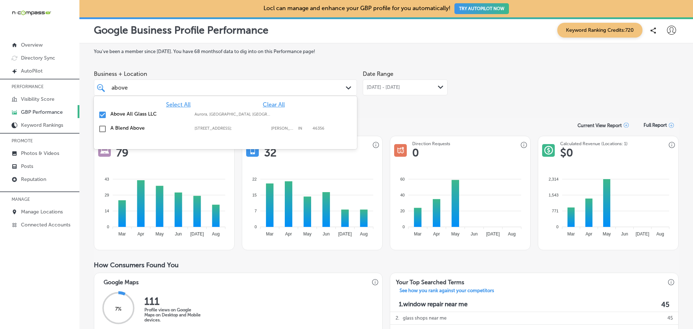
drag, startPoint x: 174, startPoint y: 82, endPoint x: 171, endPoint y: 85, distance: 4.6
click at [173, 82] on div "above above Path Created with Sketch." at bounding box center [225, 87] width 263 height 16
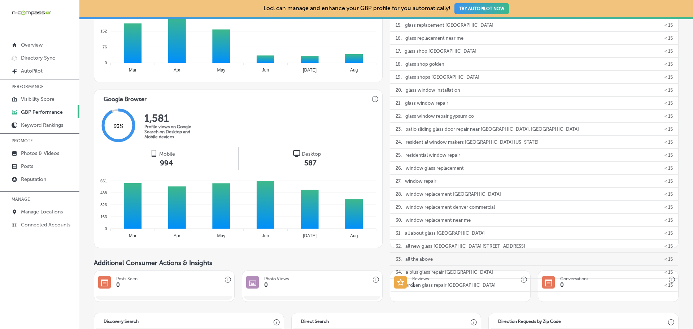
scroll to position [361, 0]
